Goal: Information Seeking & Learning: Learn about a topic

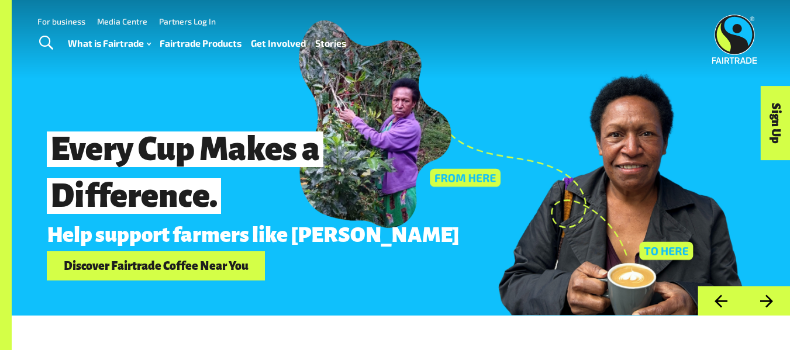
click at [209, 49] on link "Fairtrade Products" at bounding box center [201, 43] width 82 height 17
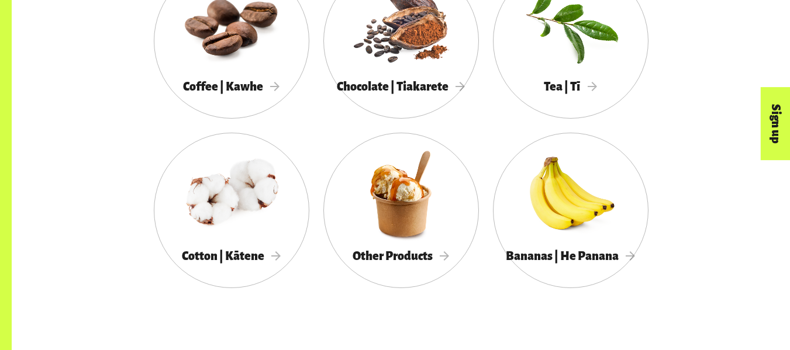
scroll to position [716, 0]
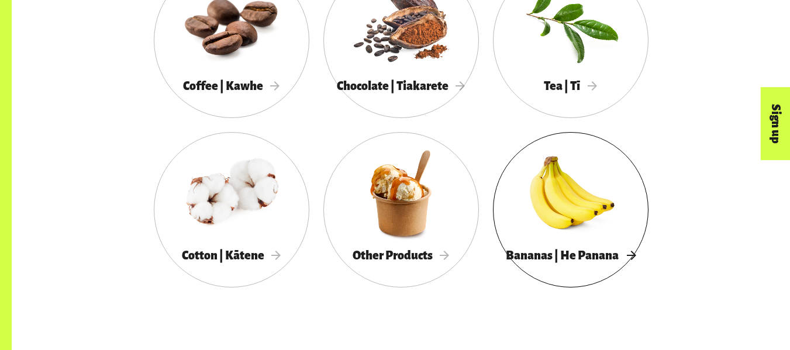
click at [555, 195] on div at bounding box center [571, 193] width 156 height 101
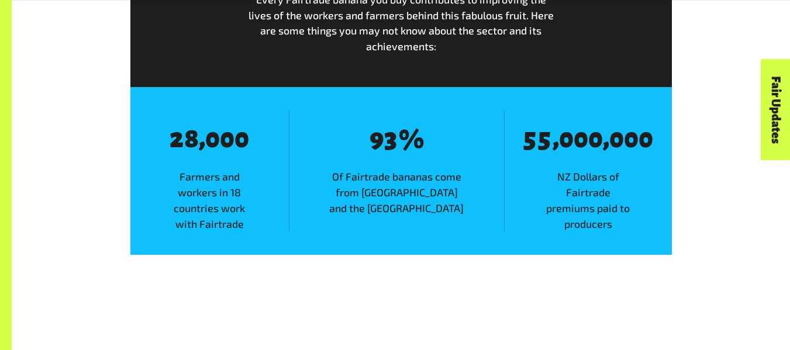
scroll to position [1653, 0]
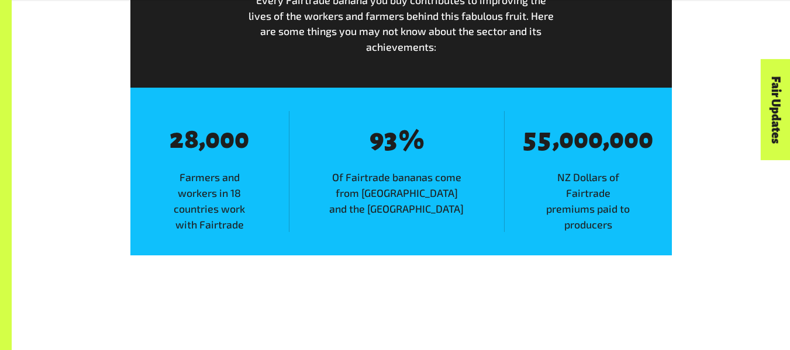
click at [220, 137] on span "0" at bounding box center [212, 140] width 15 height 29
click at [266, 148] on span "8 2 8 8 , 8 0 8 0 8 0" at bounding box center [209, 140] width 117 height 30
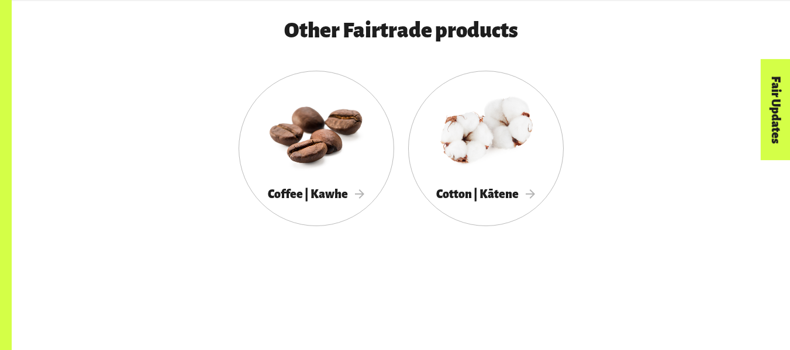
scroll to position [2313, 0]
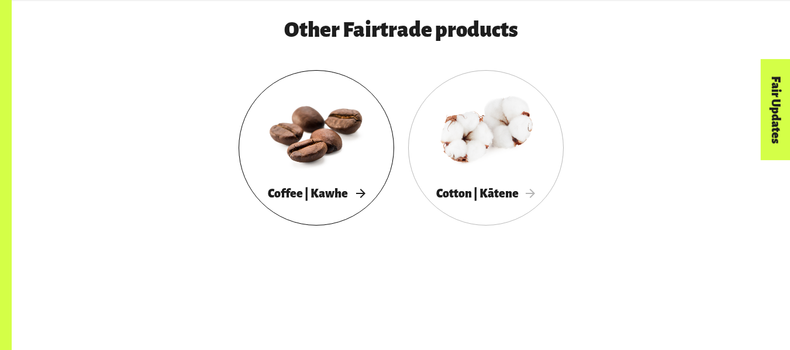
click at [344, 206] on div "Coffee | Kawhe" at bounding box center [317, 194] width 156 height 24
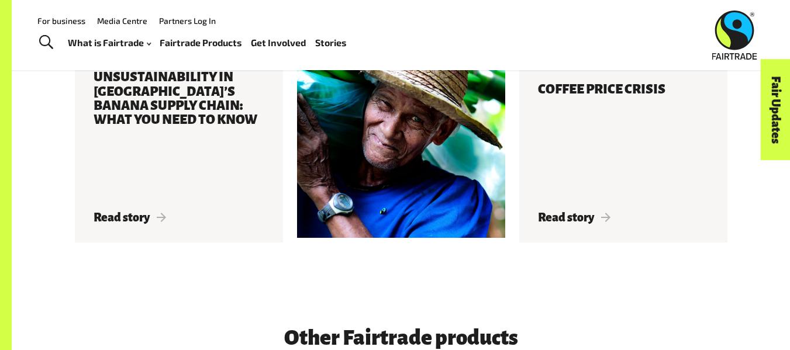
scroll to position [1972, 0]
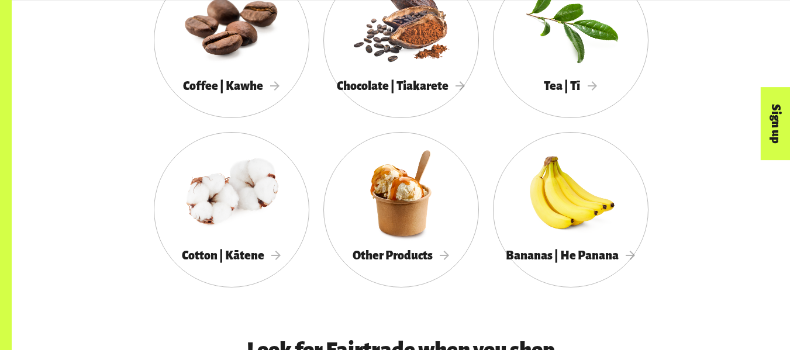
scroll to position [719, 0]
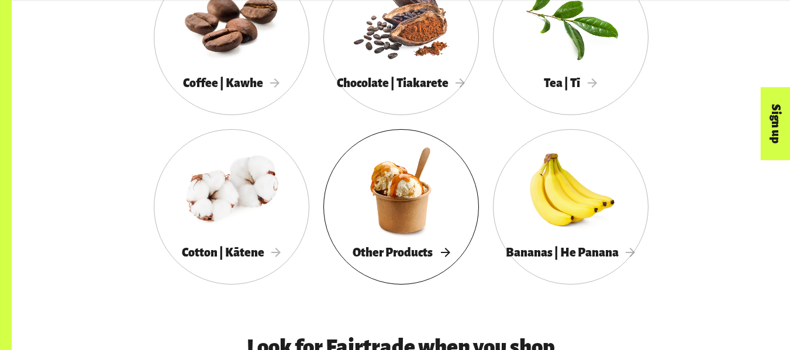
click at [451, 240] on div at bounding box center [401, 190] width 156 height 101
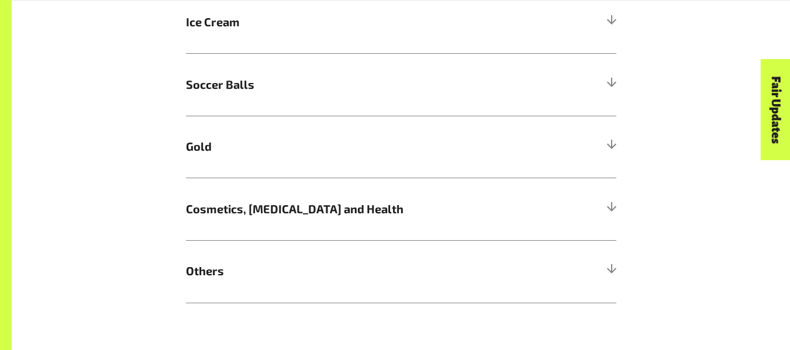
scroll to position [1083, 0]
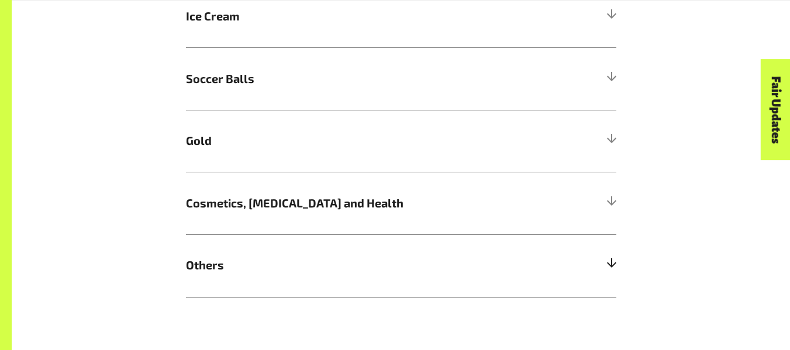
click at [388, 268] on span "Others" at bounding box center [347, 266] width 323 height 18
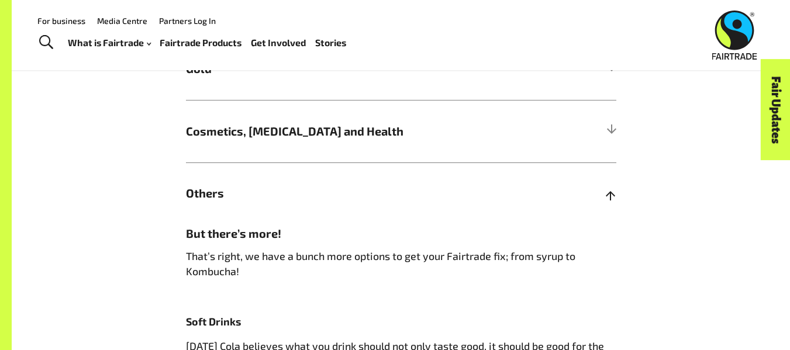
click at [312, 202] on span "Others" at bounding box center [347, 194] width 323 height 18
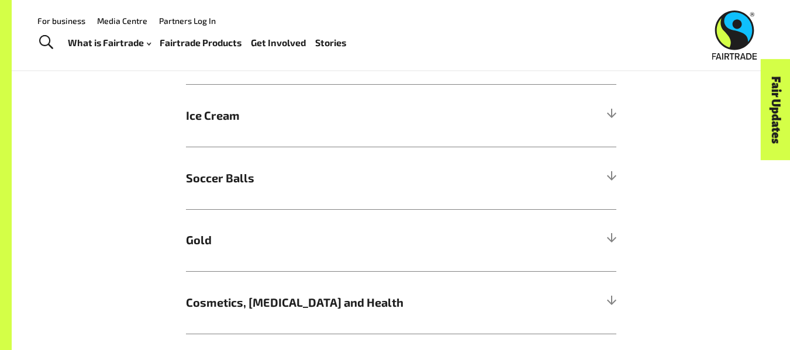
scroll to position [919, 0]
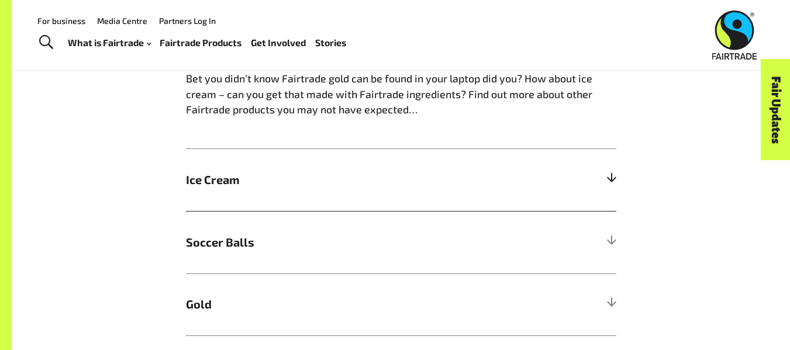
click at [277, 195] on h5 "Ice Cream" at bounding box center [401, 180] width 430 height 63
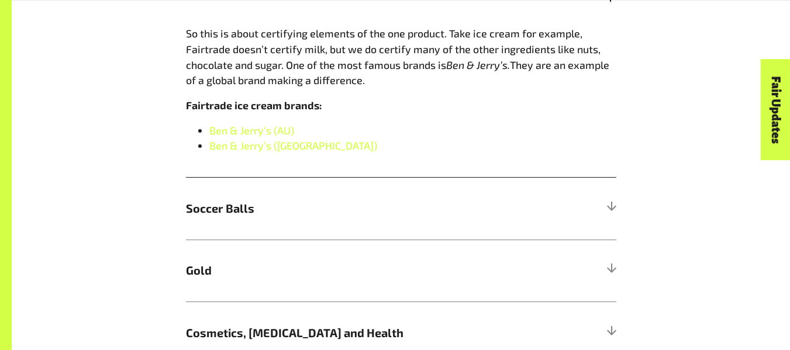
scroll to position [1105, 0]
click at [257, 136] on link "Ben & Jerry’s (AU)" at bounding box center [251, 129] width 85 height 13
